Goal: Information Seeking & Learning: Find contact information

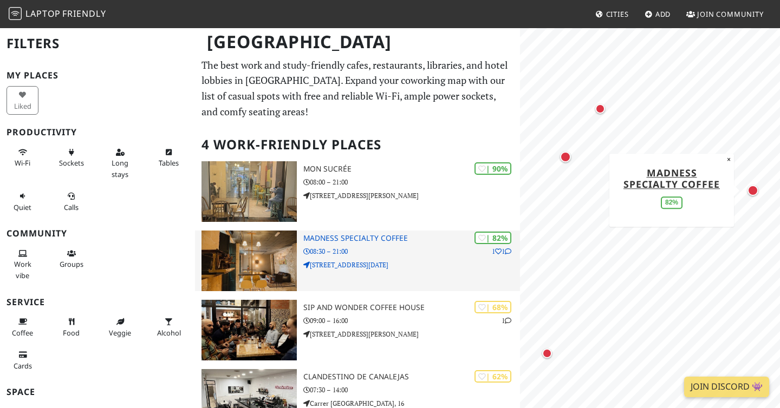
click at [384, 239] on h3 "Madness Specialty Coffee" at bounding box center [411, 238] width 217 height 9
click at [344, 265] on p "[STREET_ADDRESS][DATE]" at bounding box center [411, 265] width 217 height 10
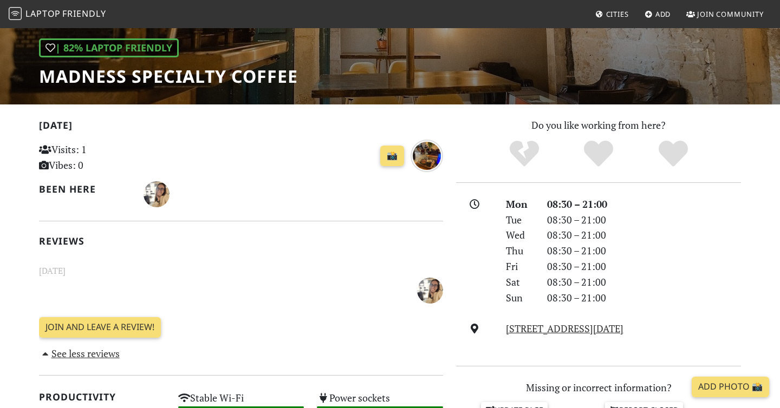
scroll to position [148, 0]
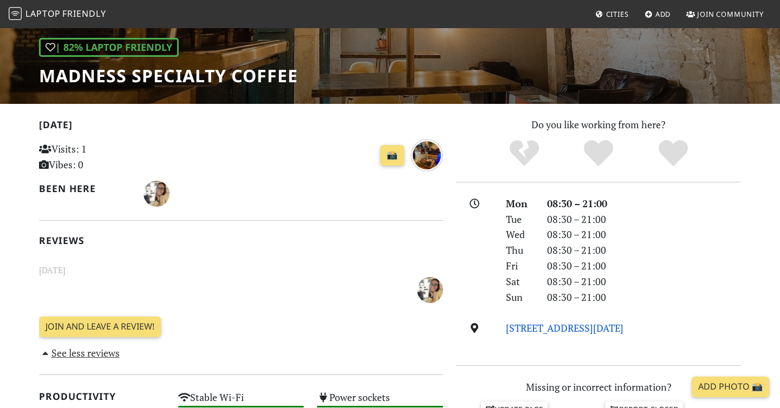
click at [552, 327] on link "C. San Nicolás, nº4, 03002, Alicante" at bounding box center [565, 328] width 118 height 13
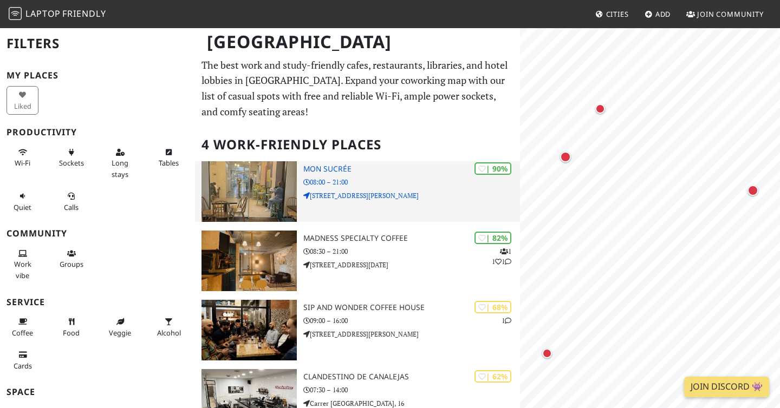
click at [410, 191] on p "[STREET_ADDRESS][PERSON_NAME]" at bounding box center [411, 196] width 217 height 10
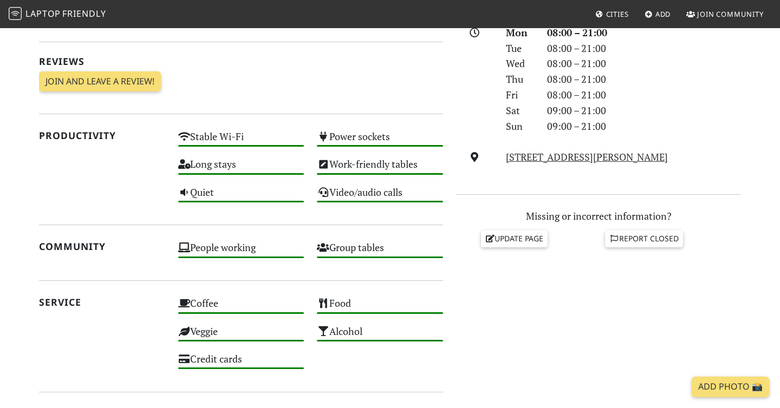
scroll to position [321, 0]
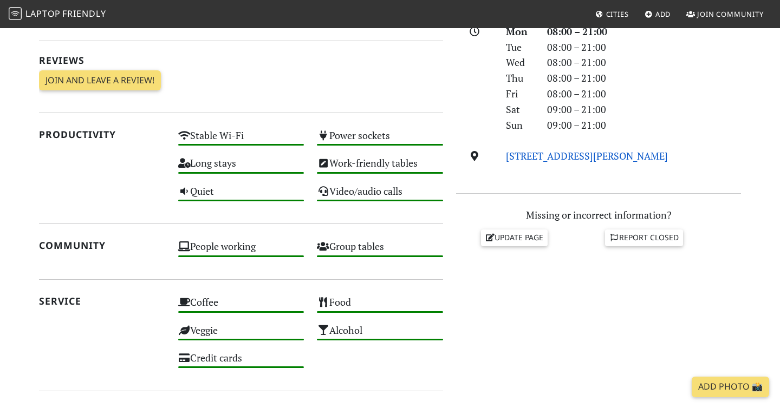
click at [609, 157] on link "C. de Ángel Lozano, 15, 03001, Alicante" at bounding box center [587, 156] width 162 height 13
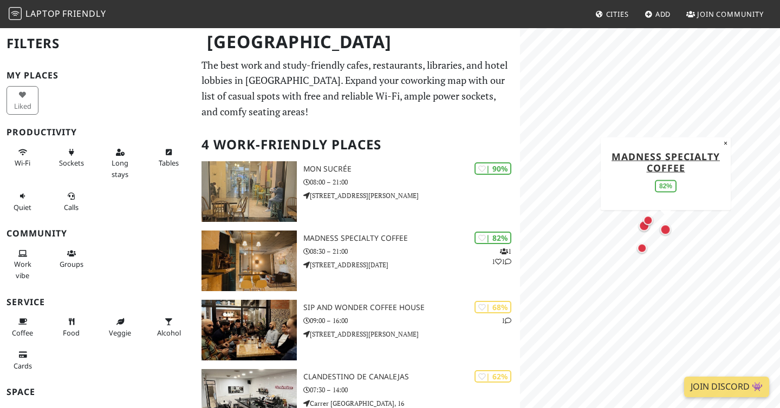
scroll to position [99, 0]
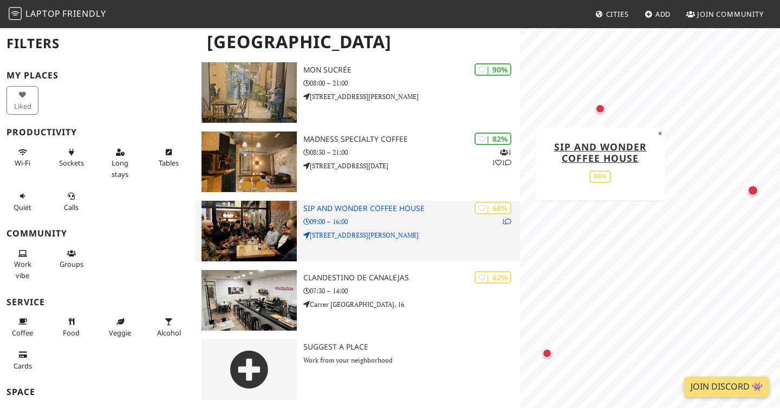
click at [388, 212] on h3 "Sip and Wonder Coffee House" at bounding box center [411, 208] width 217 height 9
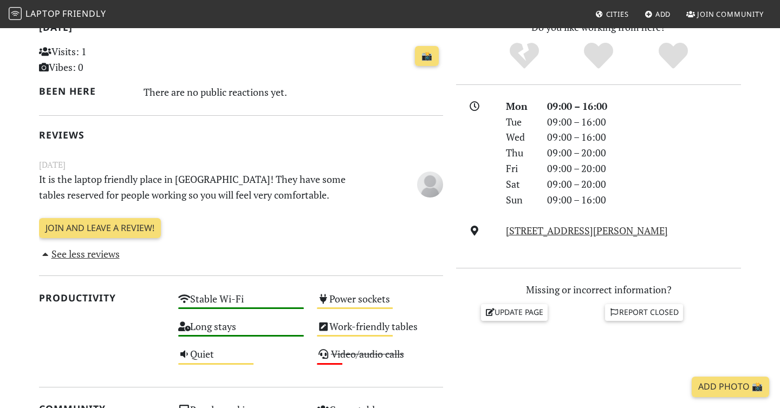
scroll to position [245, 0]
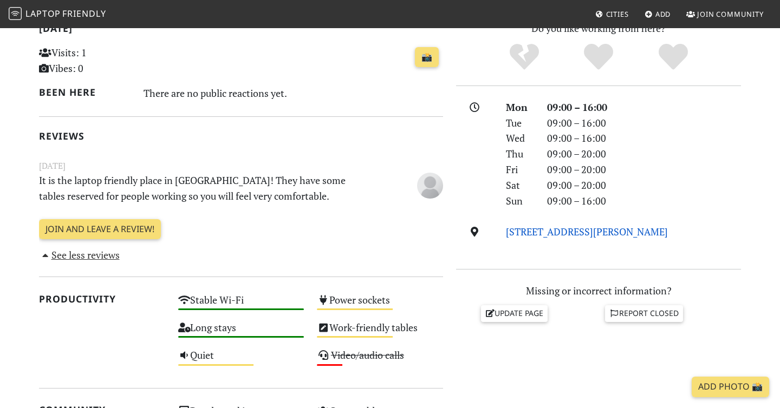
click at [607, 233] on link "[STREET_ADDRESS][PERSON_NAME]" at bounding box center [587, 231] width 162 height 13
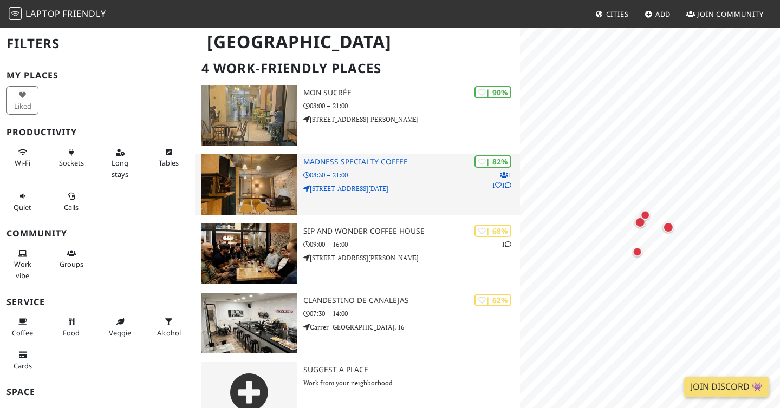
scroll to position [99, 0]
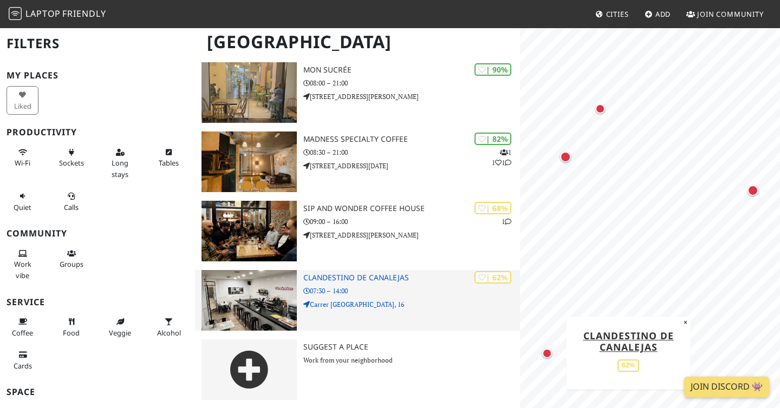
click at [349, 282] on h3 "Clandestino de Canalejas" at bounding box center [411, 278] width 217 height 9
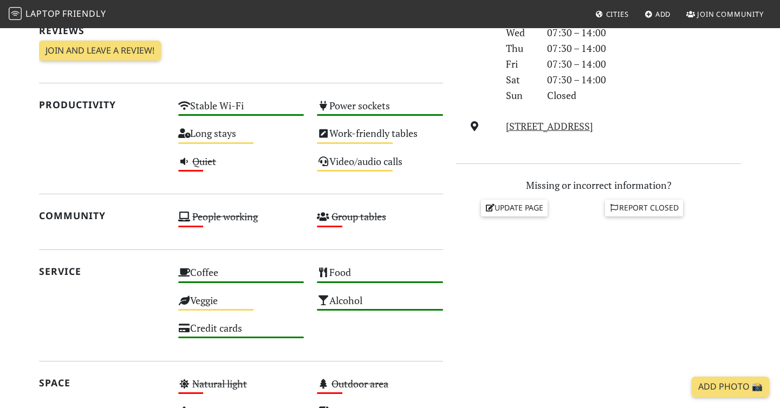
scroll to position [369, 0]
